Goal: Information Seeking & Learning: Find specific fact

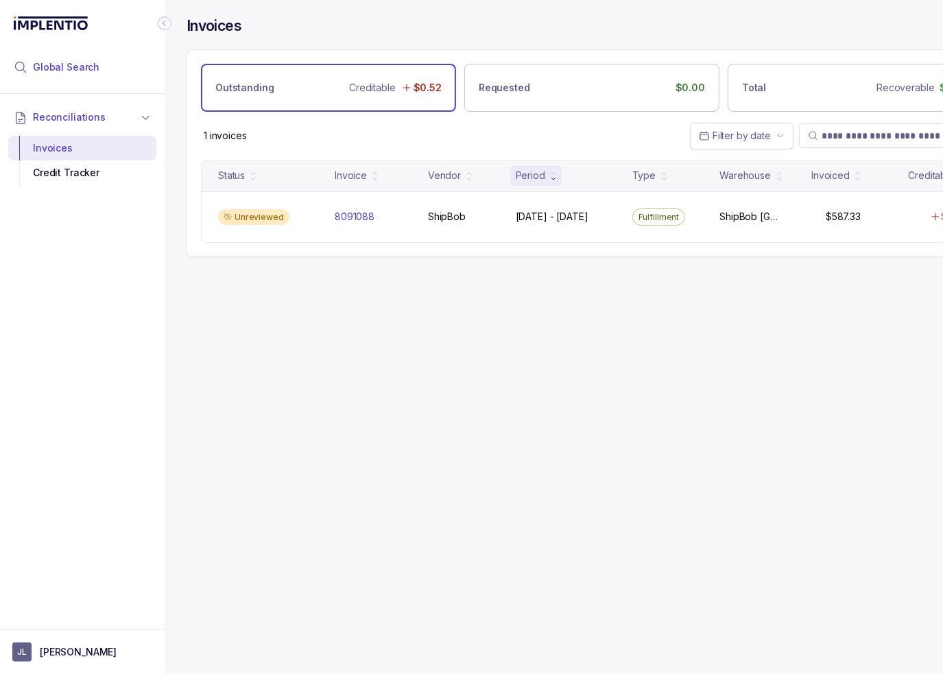
click at [73, 63] on span "Global Search" at bounding box center [66, 67] width 67 height 14
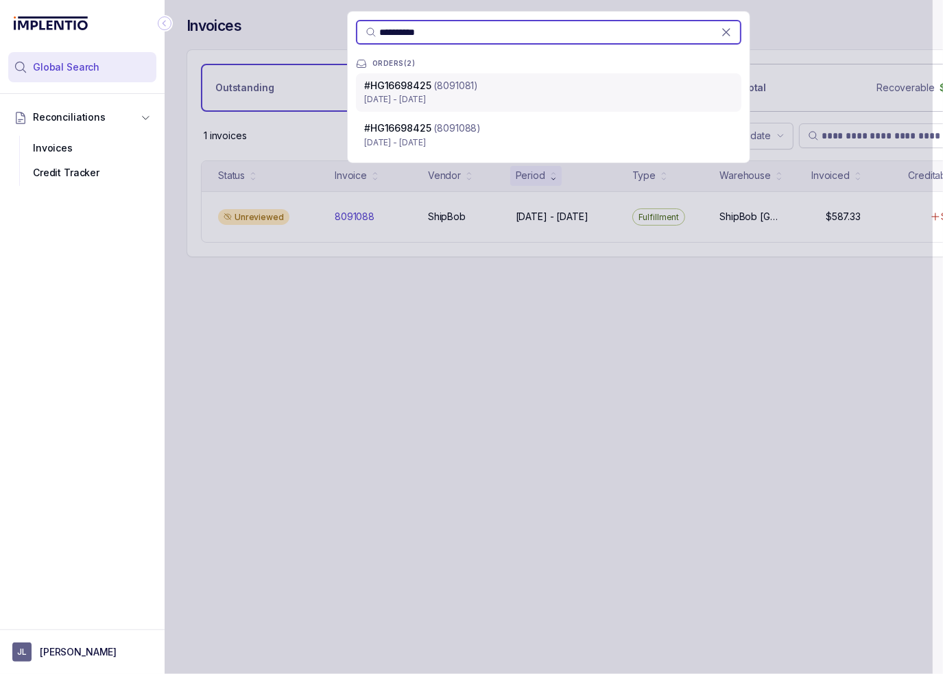
type input "**********"
click at [546, 86] on div "# HG16698425 (8091081)" at bounding box center [548, 86] width 369 height 14
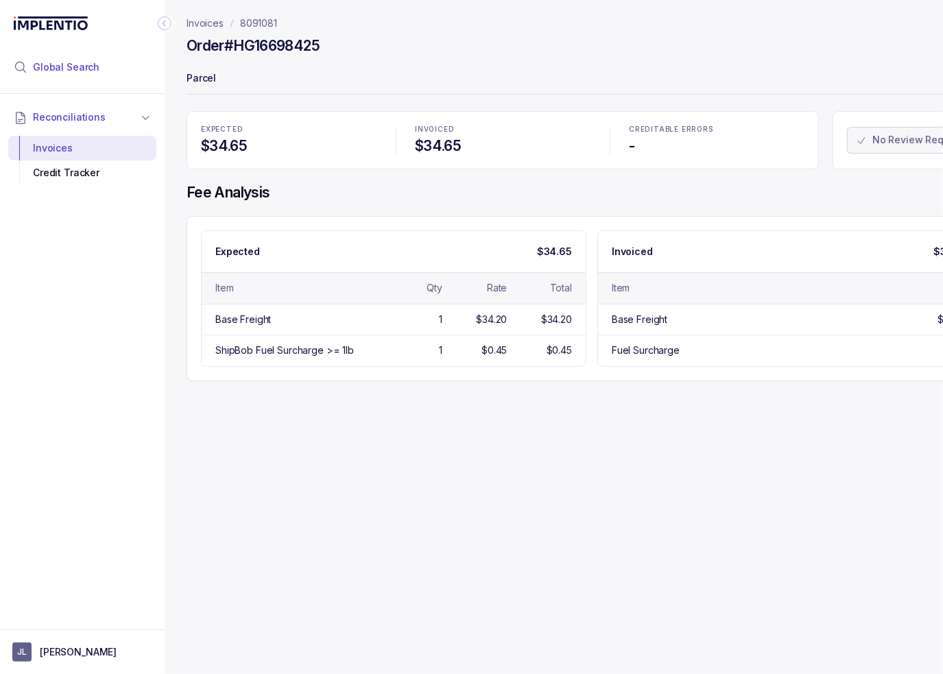
click at [102, 69] on li "Global Search" at bounding box center [82, 67] width 148 height 30
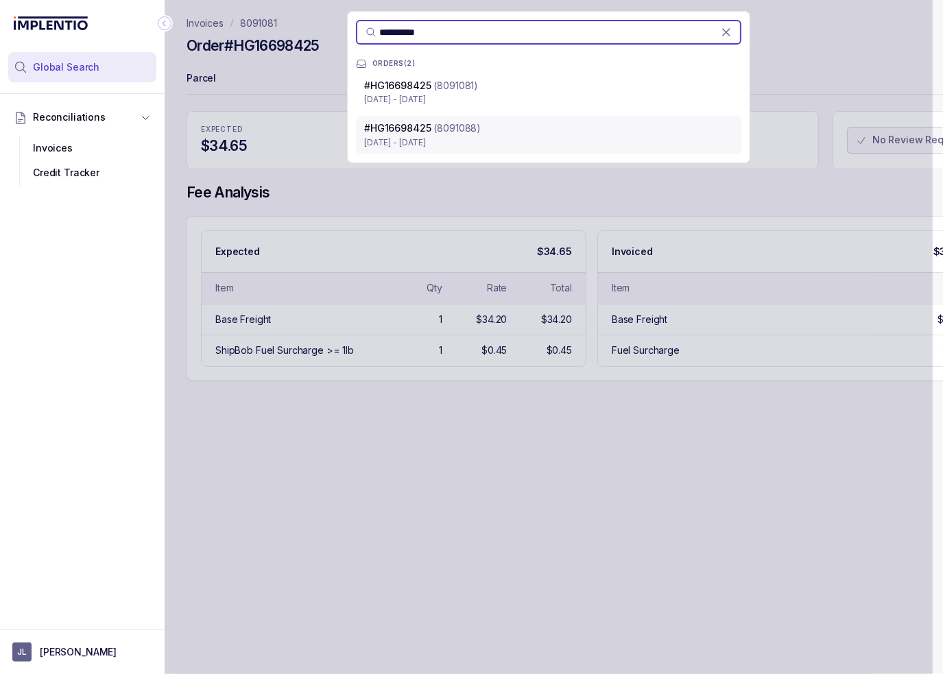
type input "**********"
click at [434, 126] on p "(8091088)" at bounding box center [457, 128] width 47 height 14
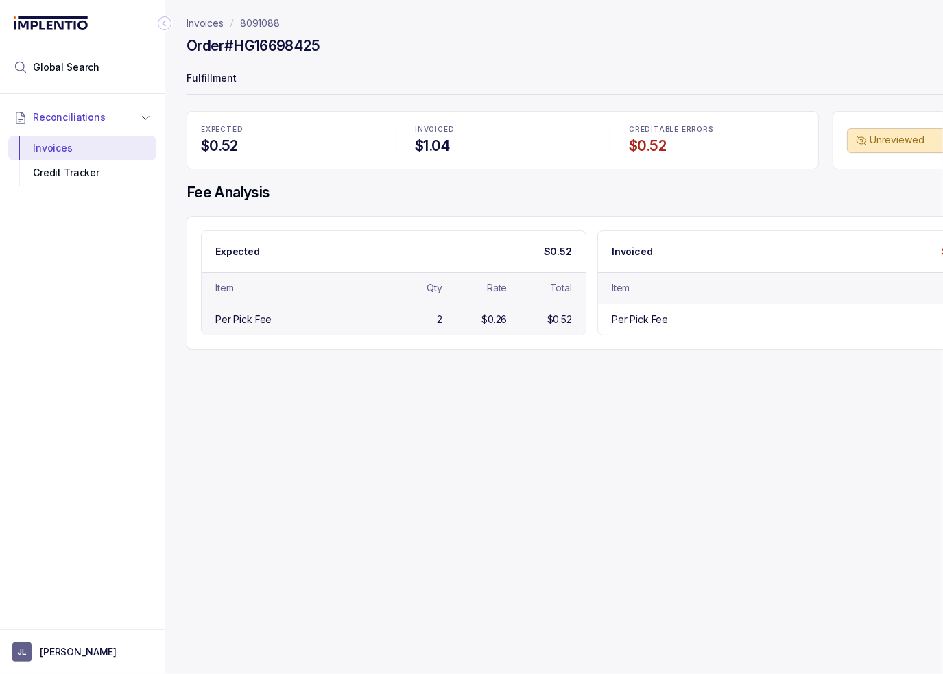
click at [380, 317] on div "Per Pick Fee 2 $0.26 $0.52" at bounding box center [394, 319] width 384 height 31
click at [254, 320] on div "Per Pick Fee" at bounding box center [243, 320] width 56 height 14
click at [273, 21] on p "8091088" at bounding box center [260, 23] width 40 height 14
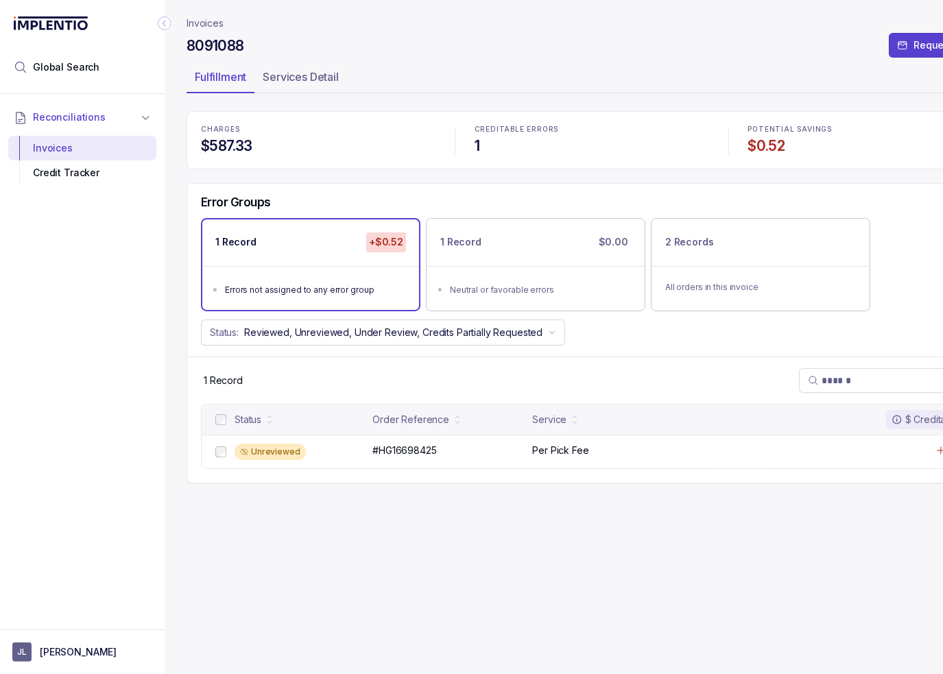
click at [208, 45] on h4 "8091088" at bounding box center [216, 45] width 58 height 19
copy h4 "8091088"
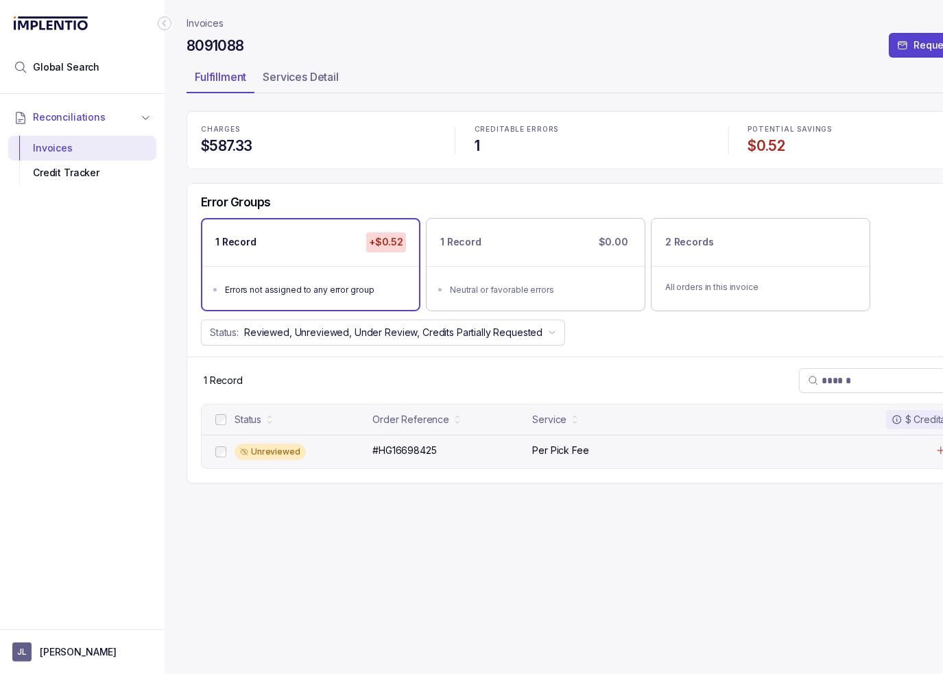
click at [318, 449] on div "Unreviewed" at bounding box center [300, 452] width 130 height 16
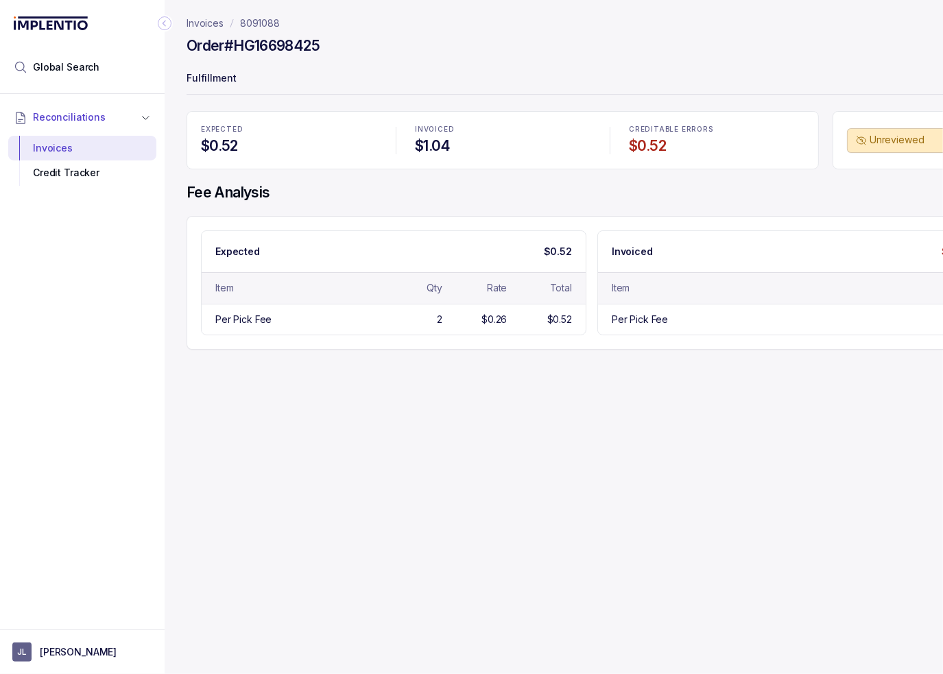
click at [246, 45] on h4 "Order #HG16698425" at bounding box center [253, 45] width 133 height 19
copy h4 "Order #HG16698425"
drag, startPoint x: 43, startPoint y: 245, endPoint x: 88, endPoint y: 199, distance: 64.0
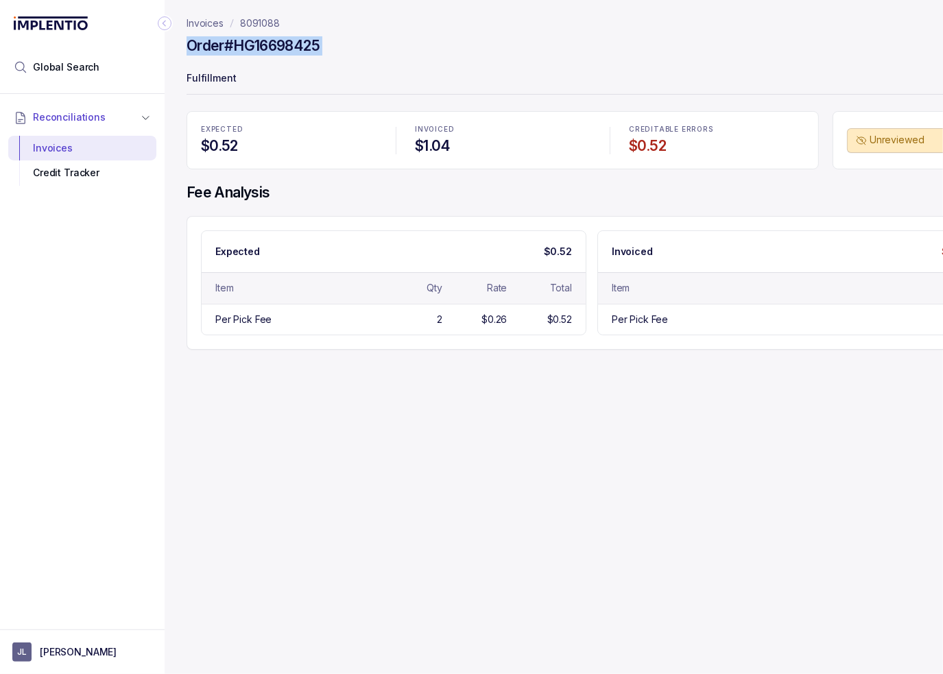
click at [43, 245] on div "Reconciliations Invoices Credit Tracker" at bounding box center [82, 358] width 165 height 528
click at [483, 324] on div "$0.26" at bounding box center [494, 320] width 25 height 14
click at [299, 324] on div "Per Pick Fee" at bounding box center [296, 320] width 162 height 14
click at [167, 21] on icon "Collapse Icon" at bounding box center [165, 23] width 14 height 14
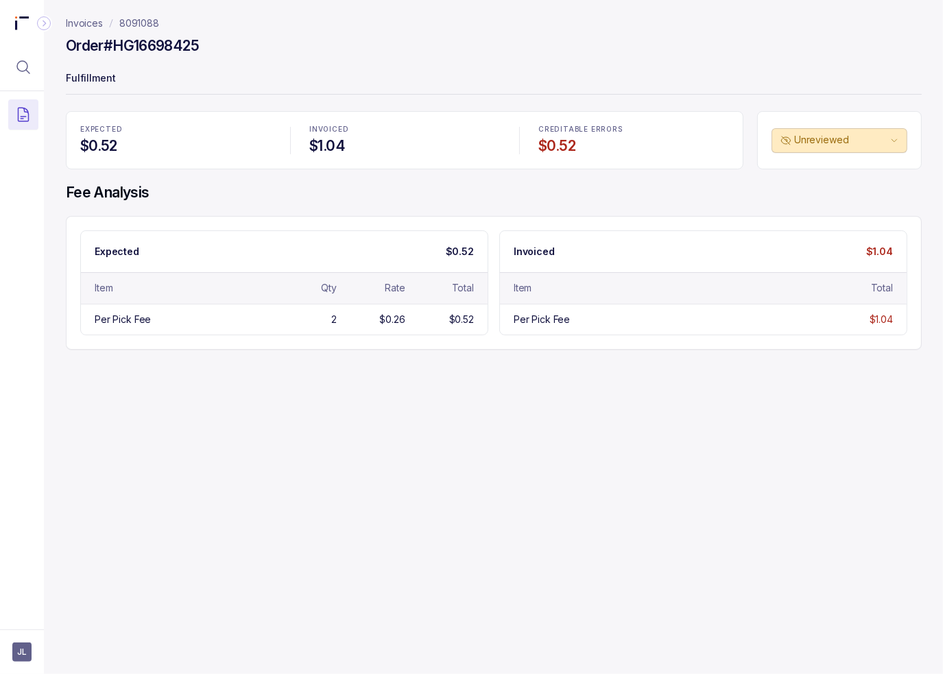
click at [476, 475] on div "Invoices 8091088 Order #HG16698425 Fulfillment EXPECTED $0.52 INVOICED $1.04 CR…" at bounding box center [488, 337] width 889 height 674
click at [617, 193] on h4 "Fee Analysis" at bounding box center [494, 192] width 856 height 19
click at [861, 504] on div "Invoices 8091088 Order #HG16698425 Fulfillment EXPECTED $0.52 INVOICED $1.04 CR…" at bounding box center [488, 337] width 889 height 674
click at [790, 436] on div "Invoices 8091088 Order #HG16698425 Fulfillment EXPECTED $0.52 INVOICED $1.04 CR…" at bounding box center [488, 337] width 889 height 674
click at [167, 51] on h4 "Order #HG16698425" at bounding box center [132, 45] width 133 height 19
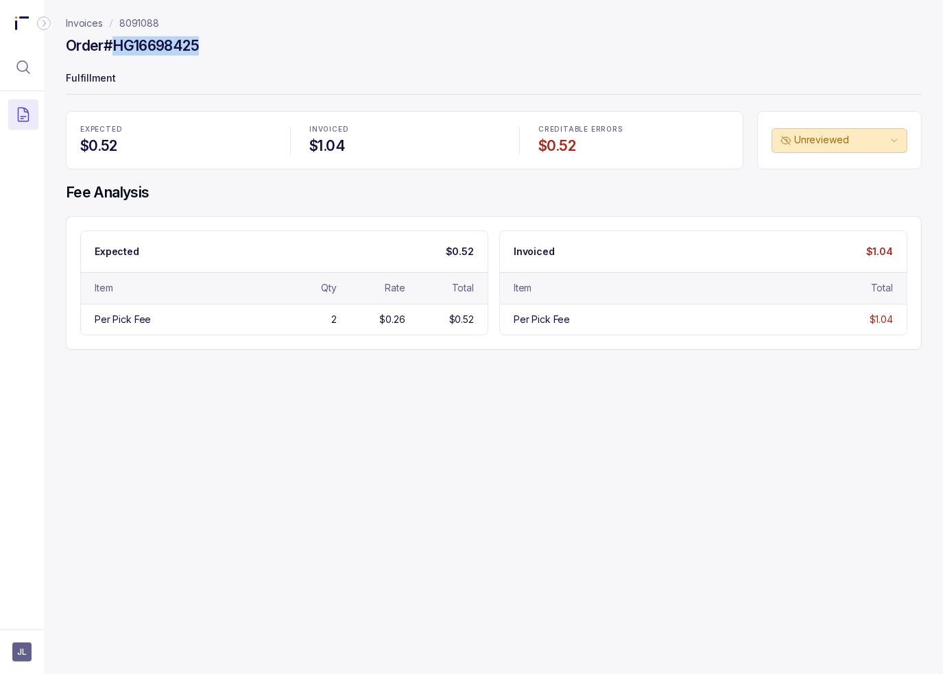
click at [167, 51] on h4 "Order #HG16698425" at bounding box center [132, 45] width 133 height 19
click at [510, 604] on div "Invoices 8091088 Order #HG16698425 Fulfillment EXPECTED $0.52 INVOICED $1.04 CR…" at bounding box center [488, 337] width 889 height 674
click at [872, 25] on nav "Invoices 8091088" at bounding box center [494, 23] width 856 height 14
click at [723, 416] on div "Invoices 8091088 Order #HG16698425 Fulfillment EXPECTED $0.52 INVOICED $1.04 CR…" at bounding box center [488, 337] width 889 height 674
click at [886, 399] on div "Invoices 8091088 Order #HG16698425 Fulfillment EXPECTED $0.52 INVOICED $1.04 CR…" at bounding box center [488, 337] width 889 height 674
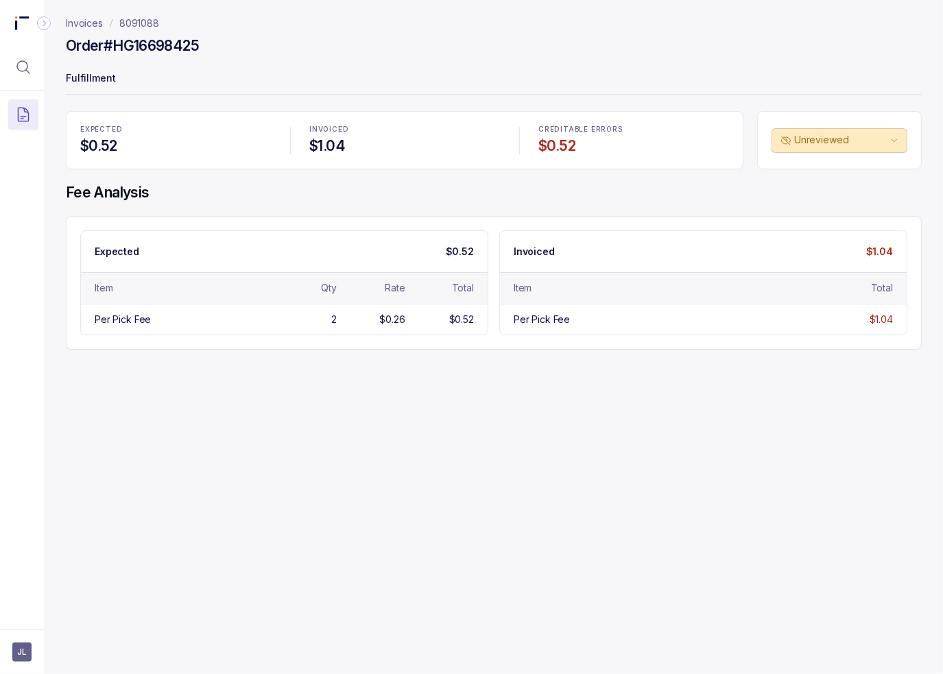
click at [664, 422] on div "Invoices 8091088 Order #HG16698425 Fulfillment EXPECTED $0.52 INVOICED $1.04 CR…" at bounding box center [488, 337] width 889 height 674
click at [844, 463] on div "Invoices 8091088 Order #HG16698425 Fulfillment EXPECTED $0.52 INVOICED $1.04 CR…" at bounding box center [488, 337] width 889 height 674
